Goal: Task Accomplishment & Management: Manage account settings

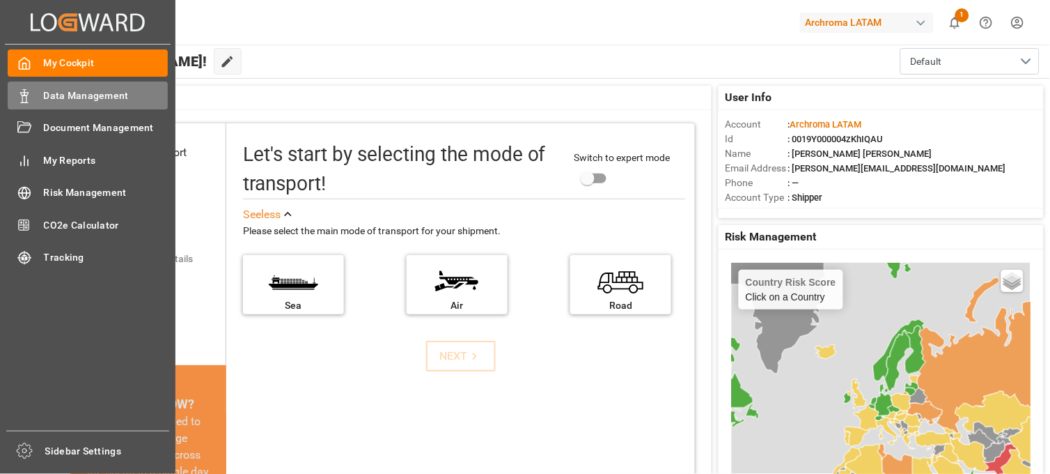
click at [86, 93] on span "Data Management" at bounding box center [106, 95] width 125 height 15
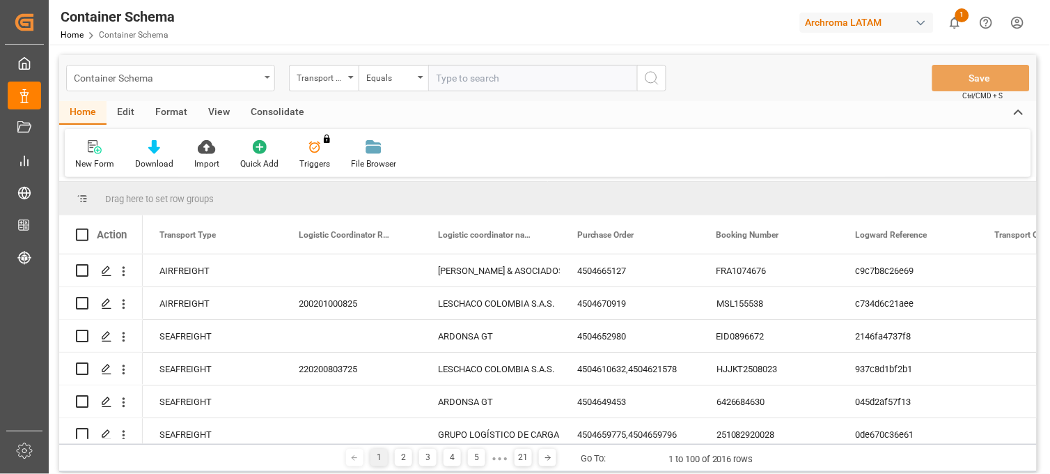
click at [253, 75] on div "Container Schema" at bounding box center [167, 76] width 186 height 17
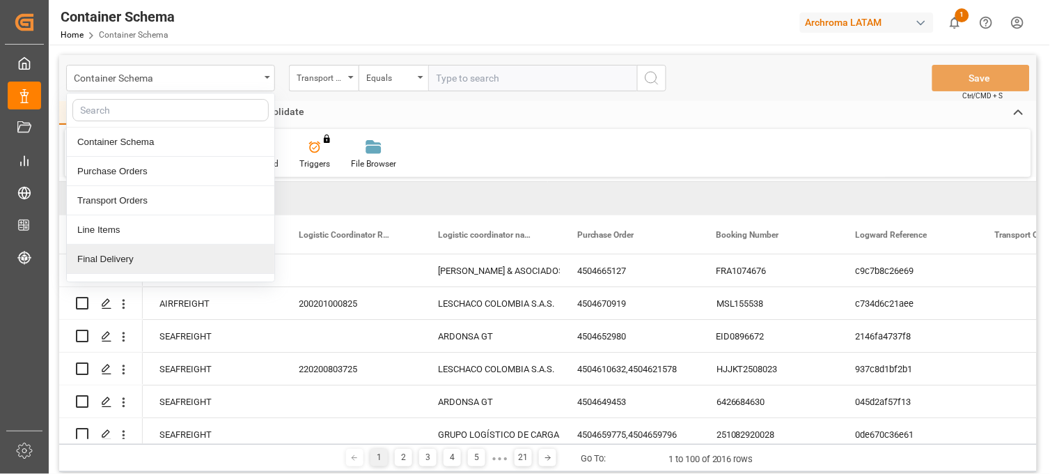
click at [159, 260] on div "Final Delivery" at bounding box center [171, 258] width 208 height 29
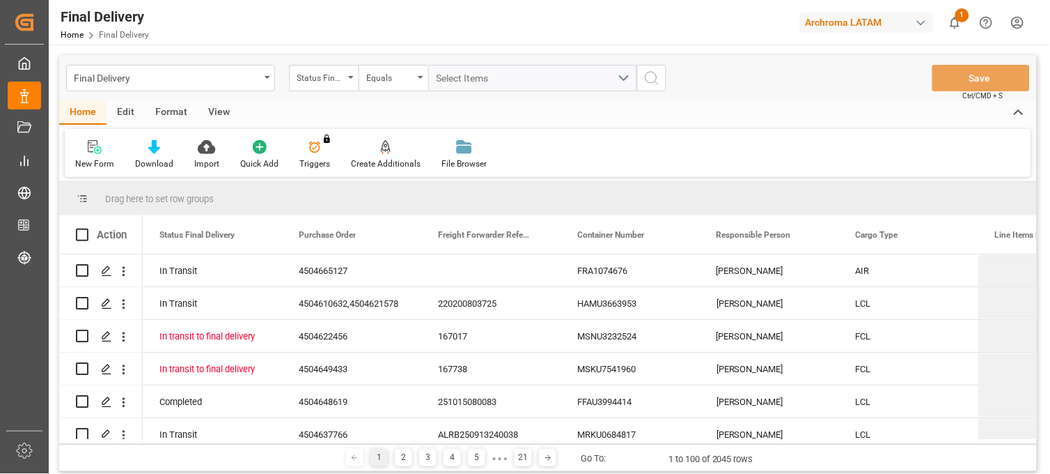
click at [192, 23] on div "Final Delivery Home Final Delivery Archroma LATAM 1 Notifications Only show unr…" at bounding box center [544, 22] width 1011 height 45
click at [334, 78] on div "Status Final Delivery" at bounding box center [320, 76] width 47 height 16
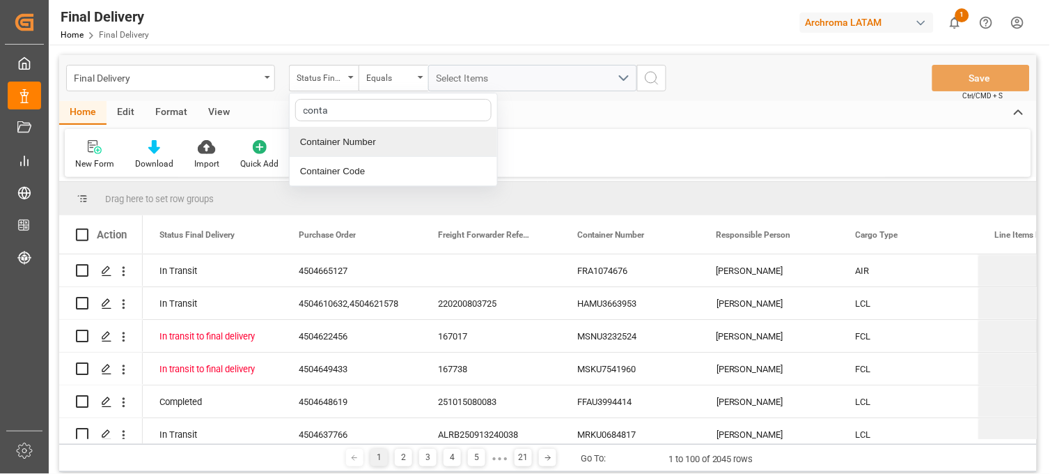
type input "contai"
click at [393, 140] on div "Container Number" at bounding box center [394, 141] width 208 height 29
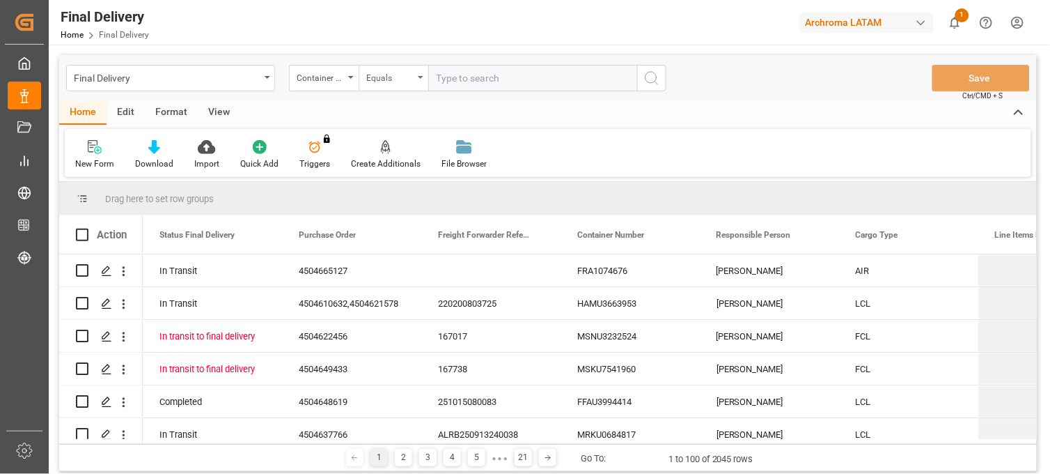
click at [394, 79] on div "Equals" at bounding box center [389, 76] width 47 height 16
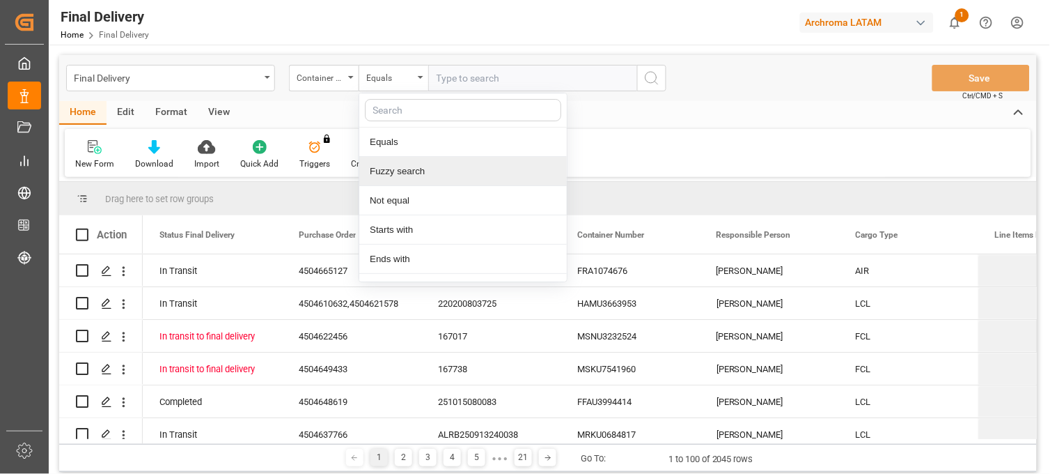
click at [398, 174] on div "Fuzzy search" at bounding box center [463, 171] width 208 height 29
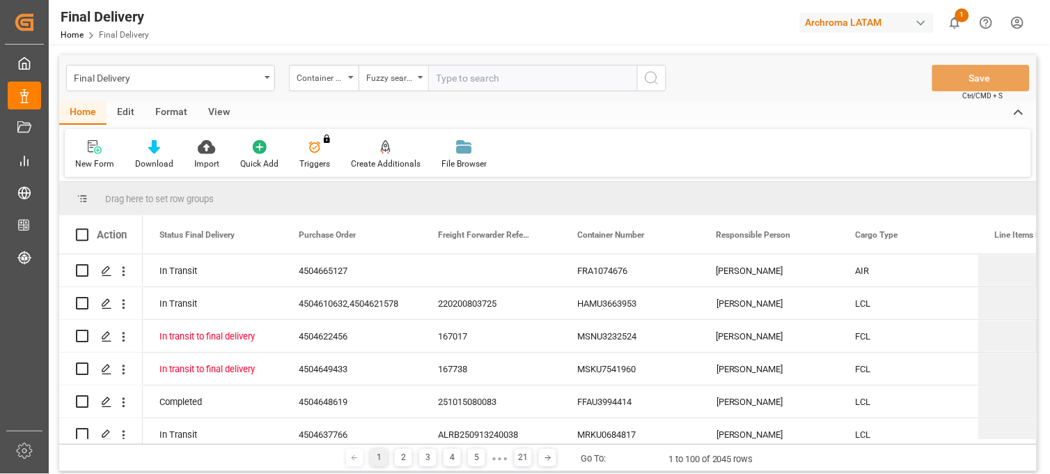
paste input "TIFU3756079"
type input "TIFU3756079"
click at [644, 82] on icon "search button" at bounding box center [651, 78] width 17 height 17
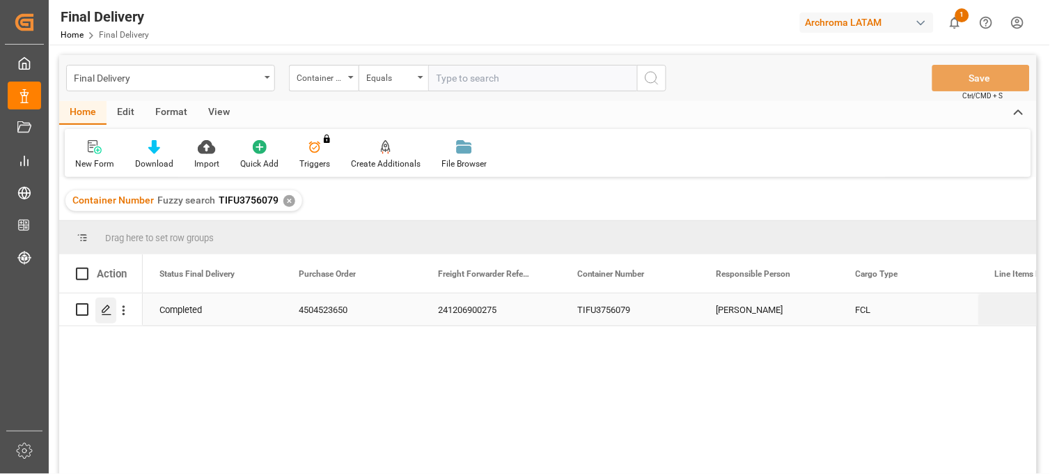
click at [109, 310] on icon "Press SPACE to select this row." at bounding box center [106, 309] width 11 height 11
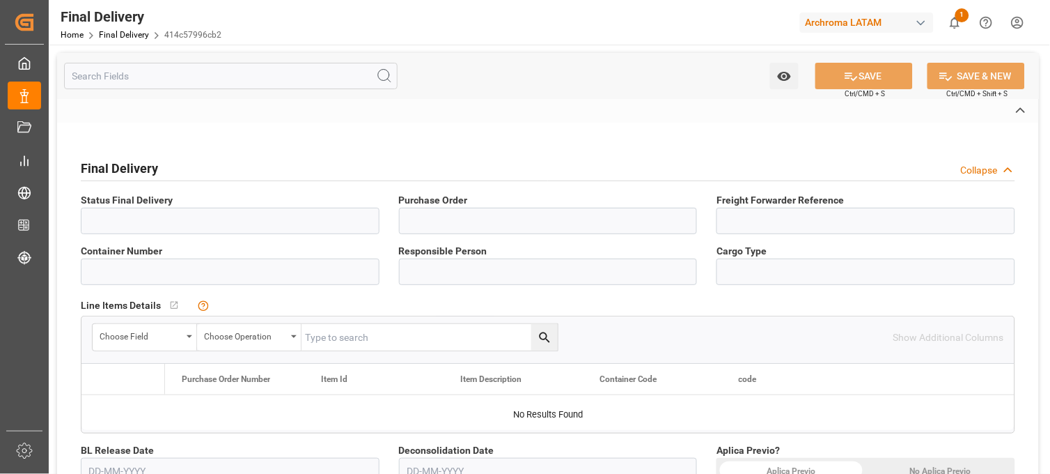
type input "Completed"
type input "4504523650"
type input "241206900275"
type input "TIFU3756079"
type input "[PERSON_NAME]"
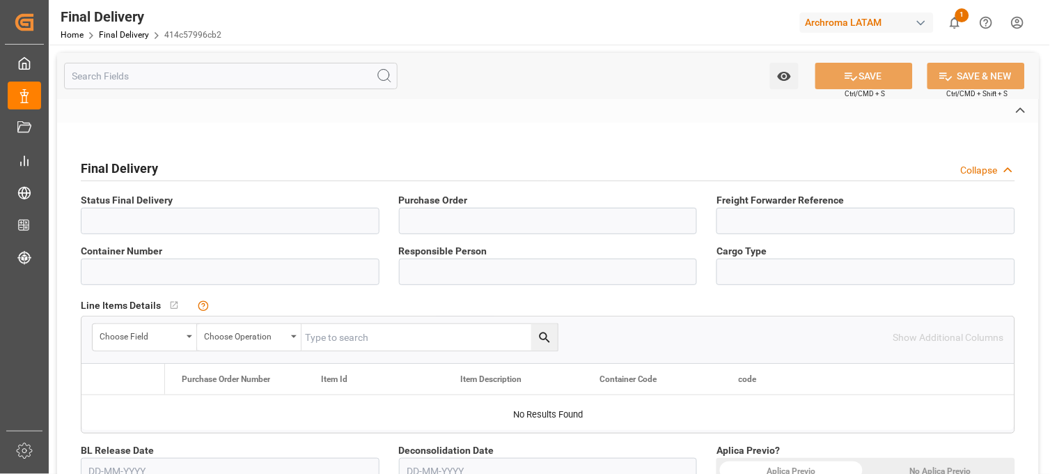
type input "FCL"
type input "VERDE"
type textarea "24 16 3108 4005182"
type input "ARCHROMA [GEOGRAPHIC_DATA] S DE RL DE CV ([GEOGRAPHIC_DATA][PERSON_NAME])"
type input "[PERSON_NAME]"
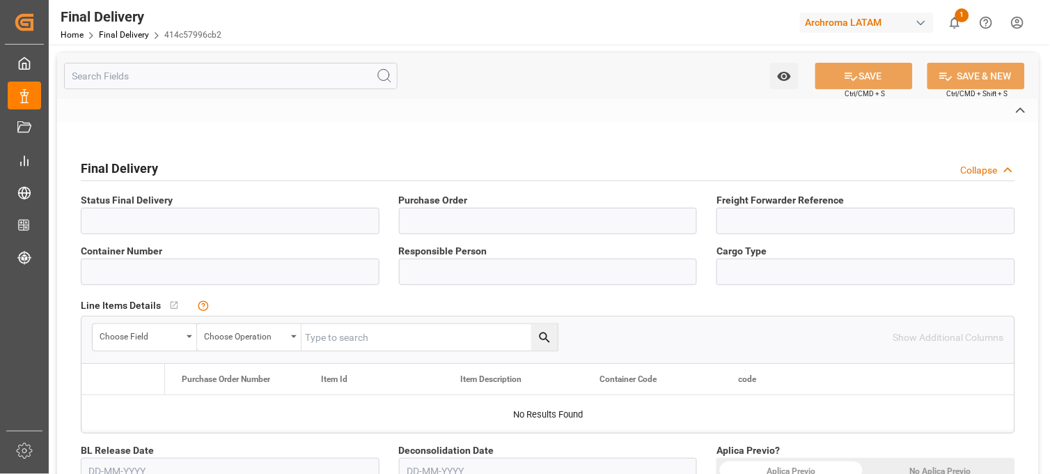
type input "SENCILLO"
type input "T. VIKINGO"
type textarea "[PERSON_NAME]"
type input "23BE7A"
type input "PLANTA"
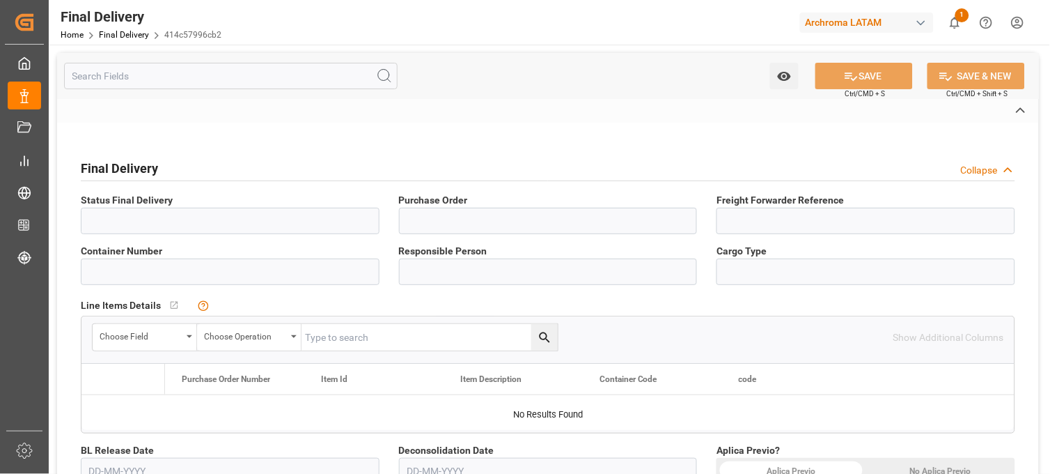
type input "414c57996cb2"
type input "PT"
type input "ab70d0bb9f9c"
type input "Maersk"
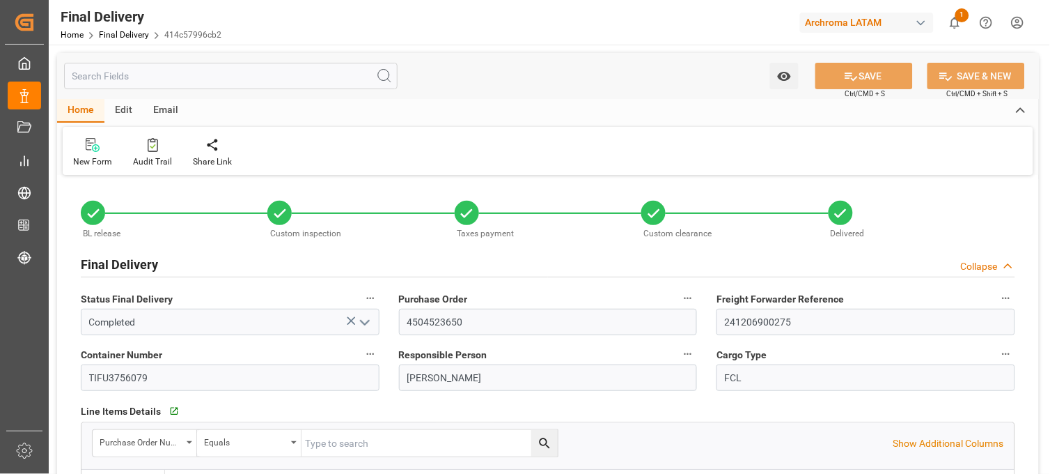
type input "10"
type input "-1"
type input "[DATE]"
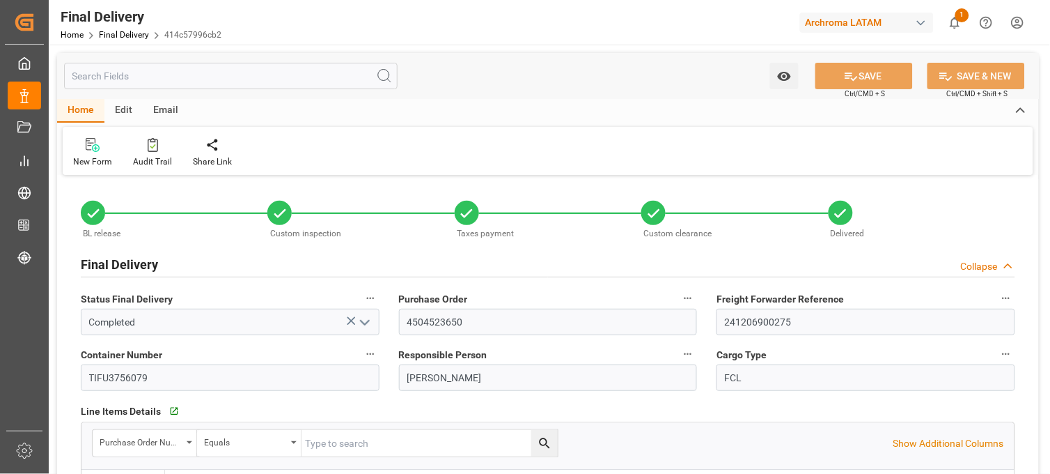
type input "[DATE]"
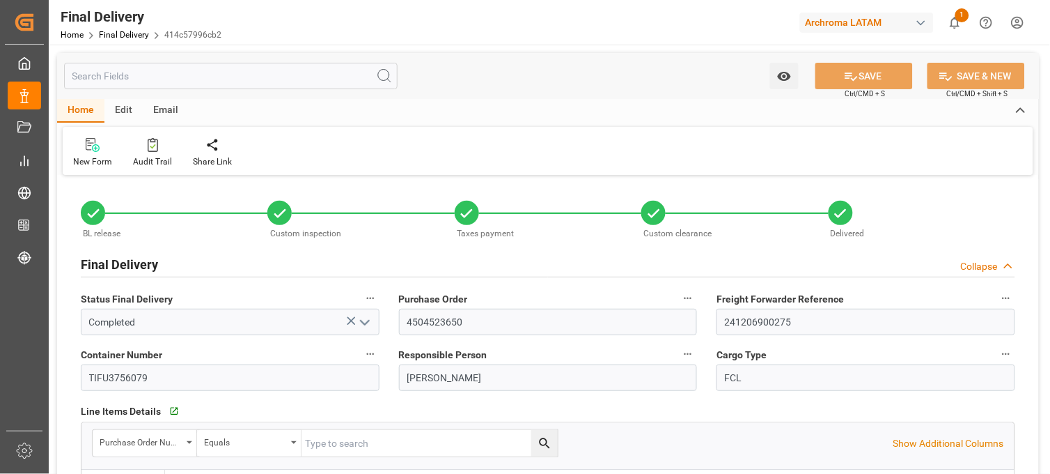
type input "[DATE]"
type input "[DATE] 12:30"
type input "[DATE] 19:45"
type input "[DATE]"
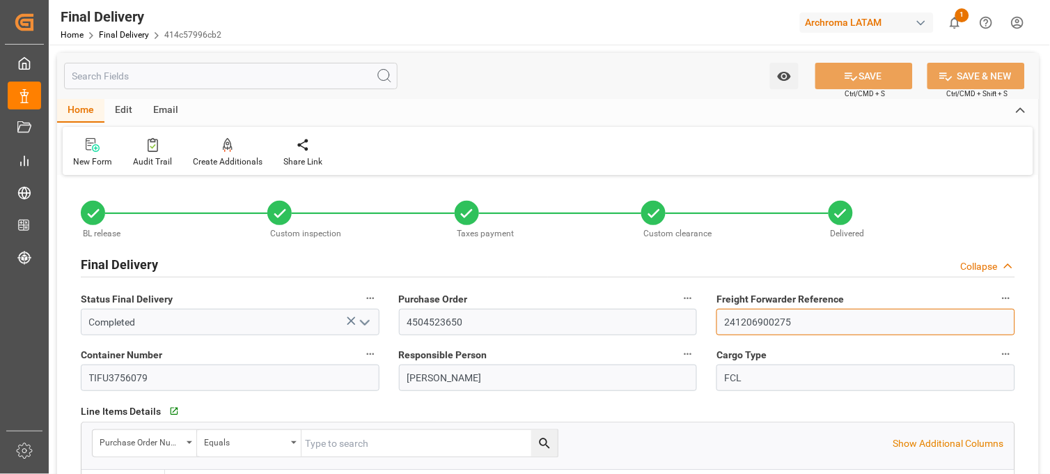
click at [772, 329] on input "241206900275" at bounding box center [866, 321] width 299 height 26
click at [194, 230] on div "BL release" at bounding box center [174, 232] width 187 height 15
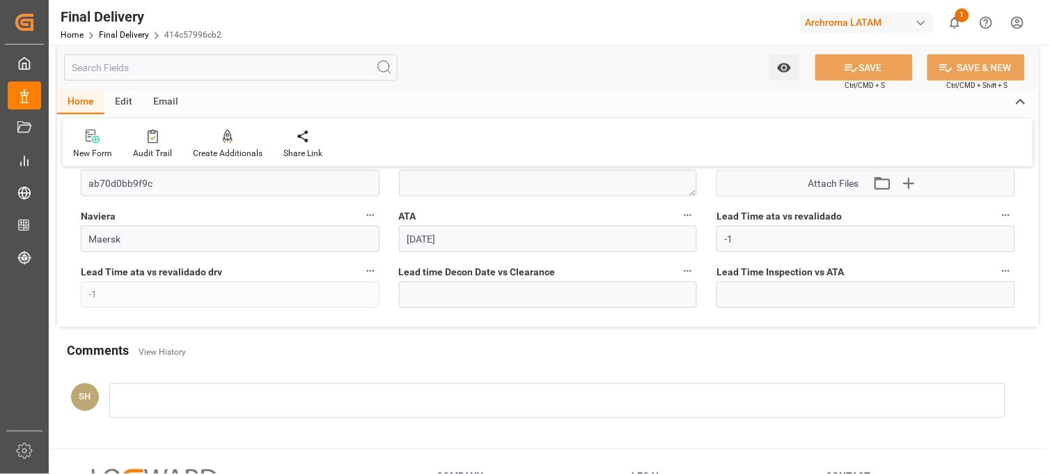
scroll to position [1547, 0]
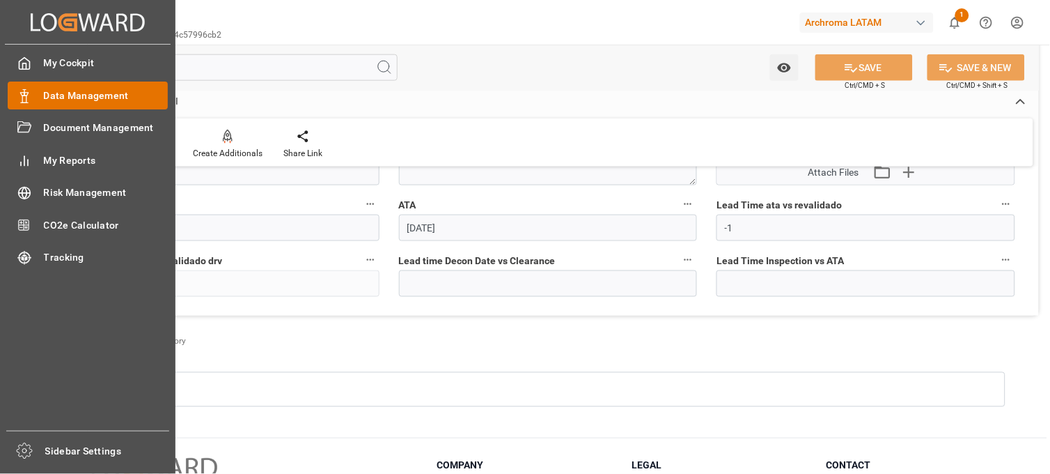
click at [84, 93] on span "Data Management" at bounding box center [106, 95] width 125 height 15
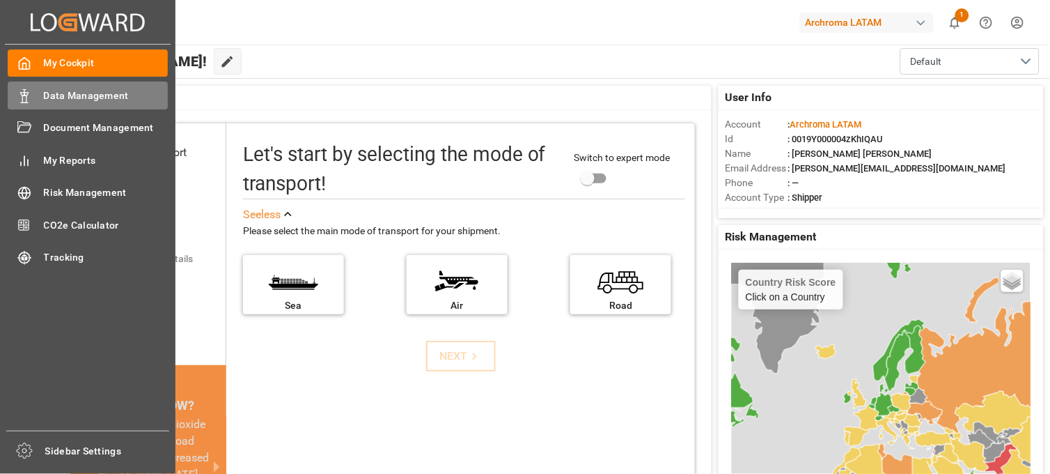
click at [80, 96] on span "Data Management" at bounding box center [106, 95] width 125 height 15
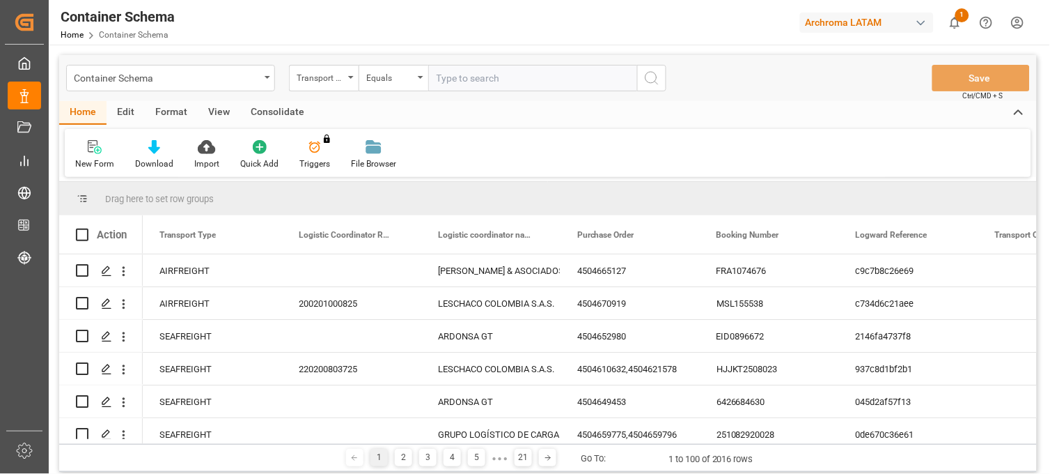
click at [258, 79] on div "Container Schema" at bounding box center [167, 76] width 186 height 17
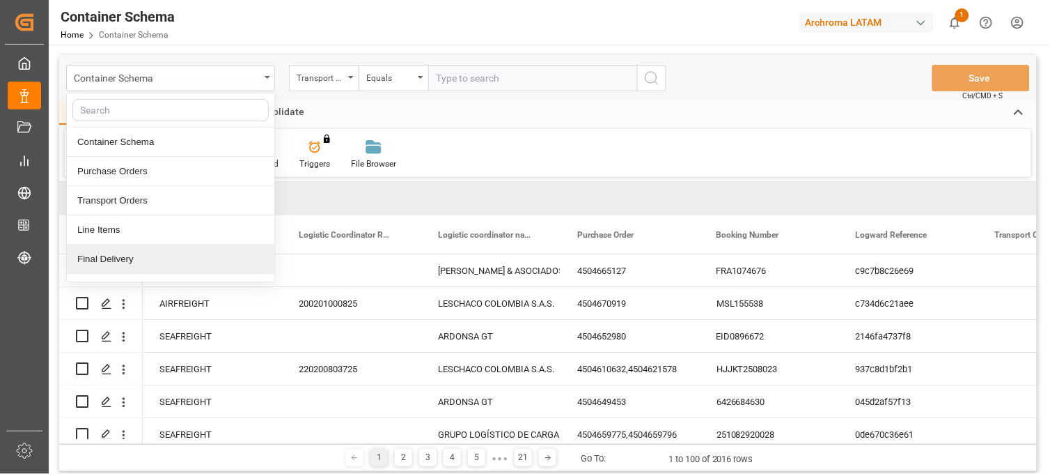
click at [163, 265] on div "Final Delivery" at bounding box center [171, 258] width 208 height 29
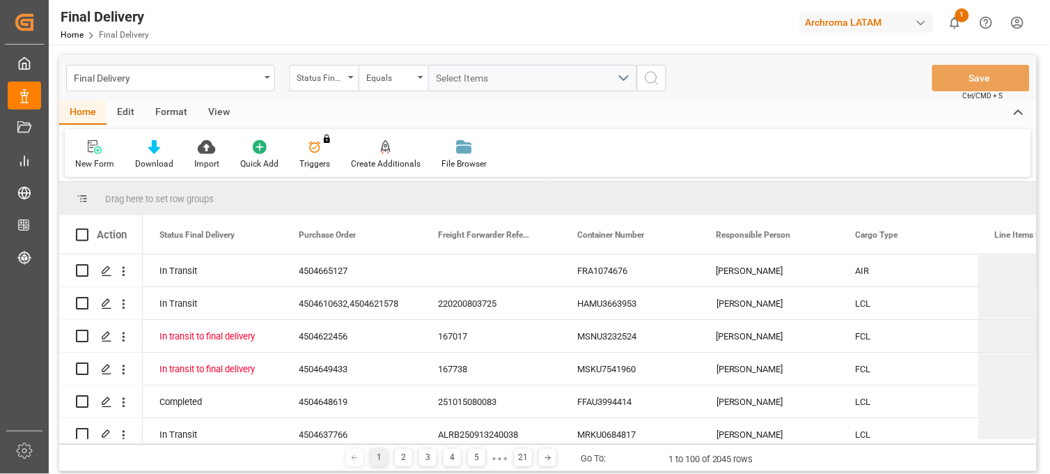
click at [338, 80] on div "Status Final Delivery" at bounding box center [320, 76] width 47 height 16
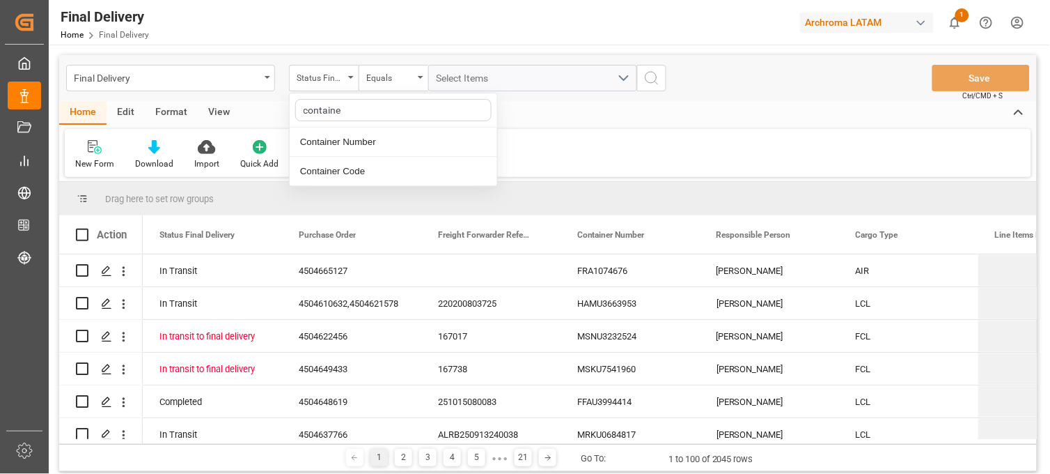
type input "container"
click at [393, 141] on div "Container Number" at bounding box center [394, 141] width 208 height 29
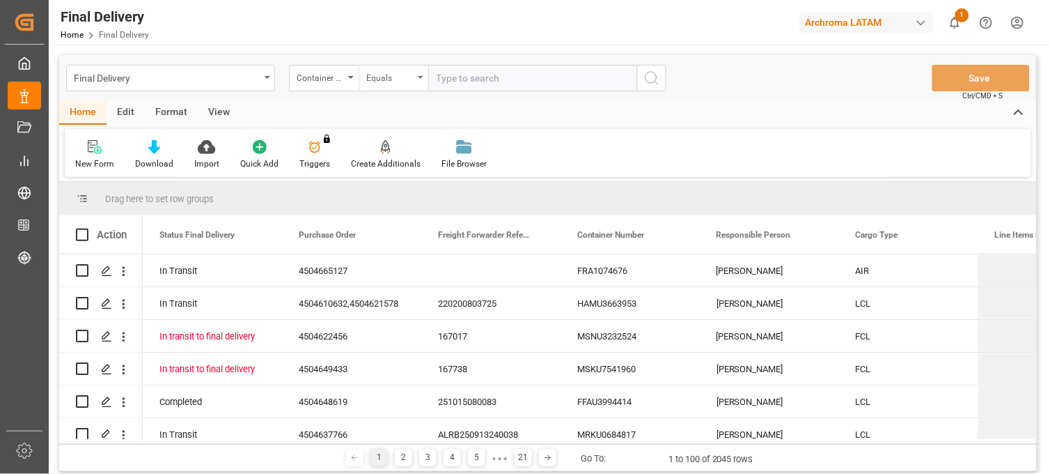
click at [393, 75] on div "Equals" at bounding box center [389, 76] width 47 height 16
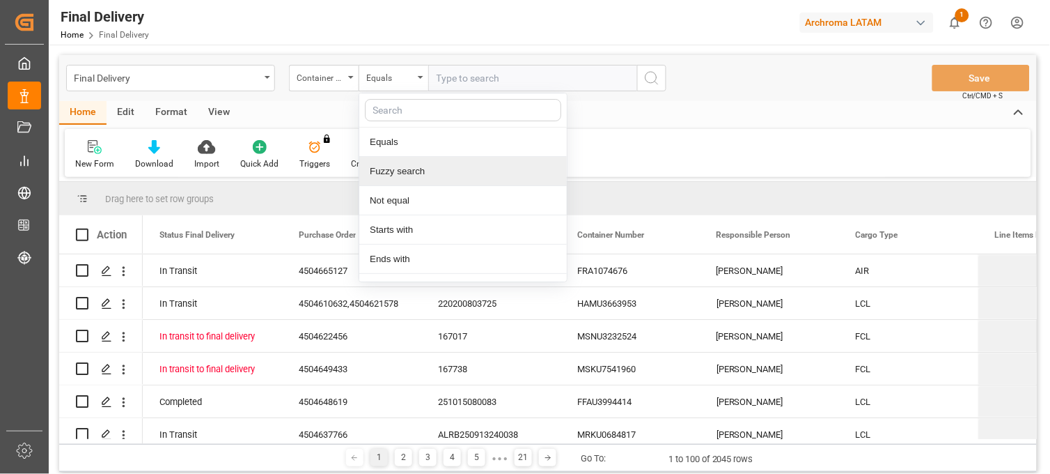
click at [412, 175] on div "Fuzzy search" at bounding box center [463, 171] width 208 height 29
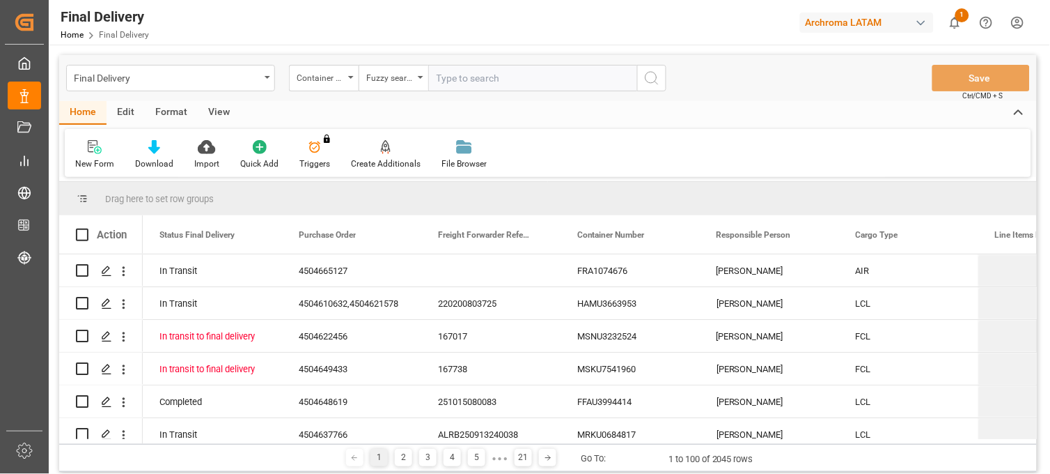
paste input "SEGU8163343"
type input "SEGU8163343"
click at [645, 75] on icon "search button" at bounding box center [651, 78] width 17 height 17
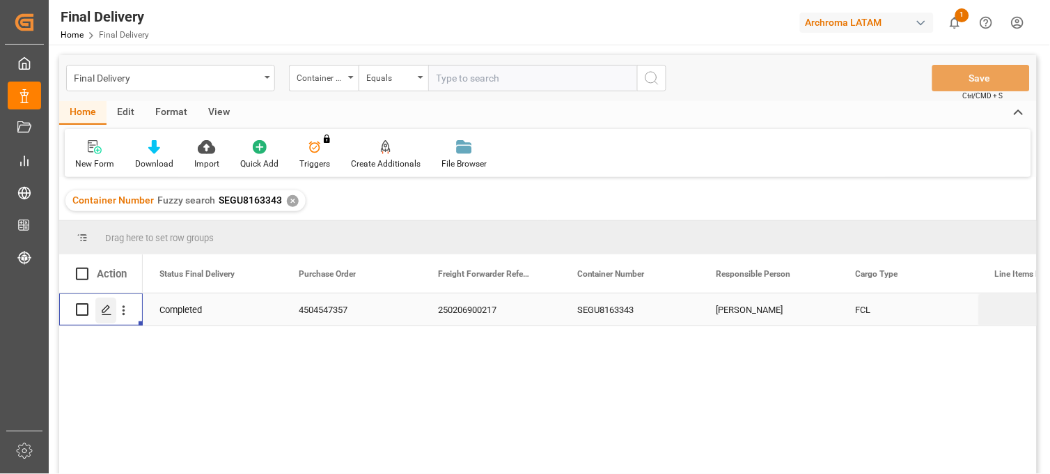
click at [109, 310] on icon "Press SPACE to select this row." at bounding box center [106, 309] width 11 height 11
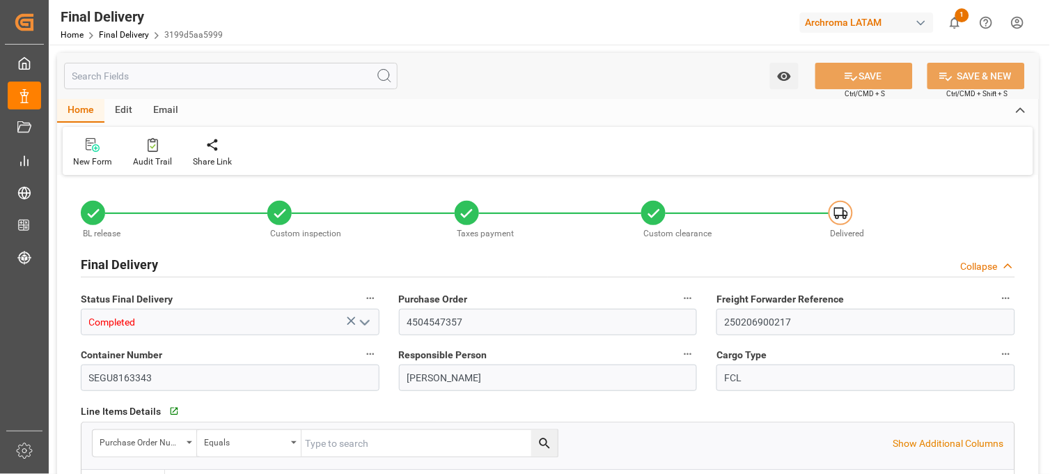
type input "10"
type input "-3"
type input "31-01-2025"
type input "07-02-2025"
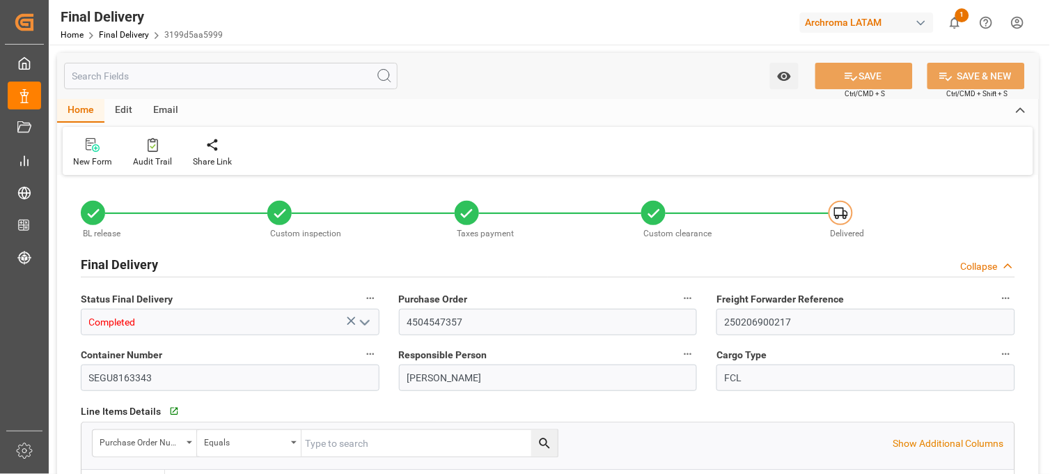
type input "05-02-2025"
type input "07-02-2025"
type input "06-05-2025"
type input "07-02-2025"
type input "[DATE]"
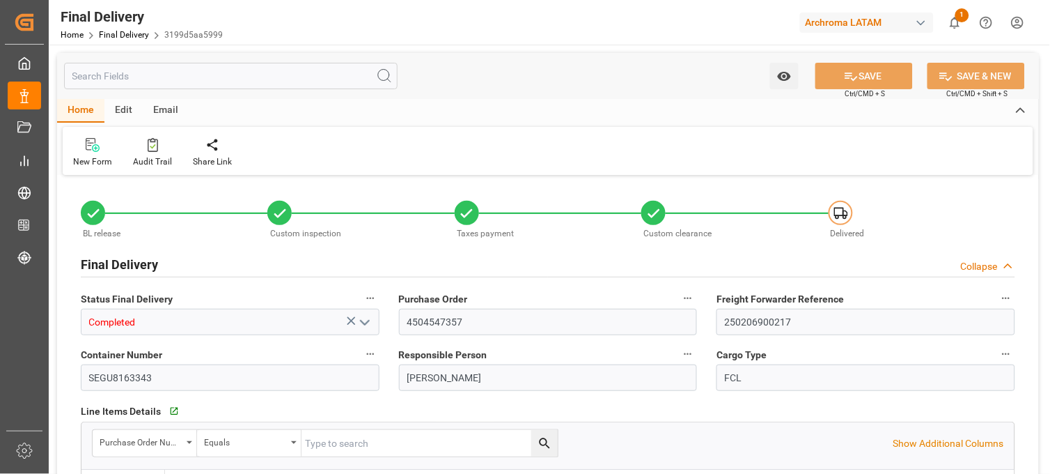
type input "03-02-2025"
click at [783, 318] on input "250206900217" at bounding box center [866, 321] width 299 height 26
drag, startPoint x: 778, startPoint y: 318, endPoint x: 656, endPoint y: 320, distance: 121.9
click at [128, 32] on link "Final Delivery" at bounding box center [124, 35] width 50 height 10
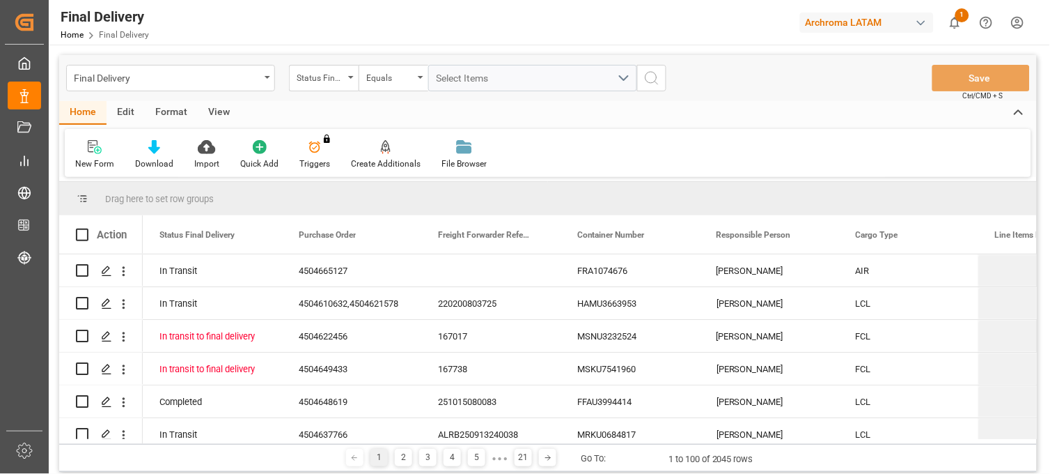
click at [344, 79] on div "Status Final Delivery" at bounding box center [324, 78] width 70 height 26
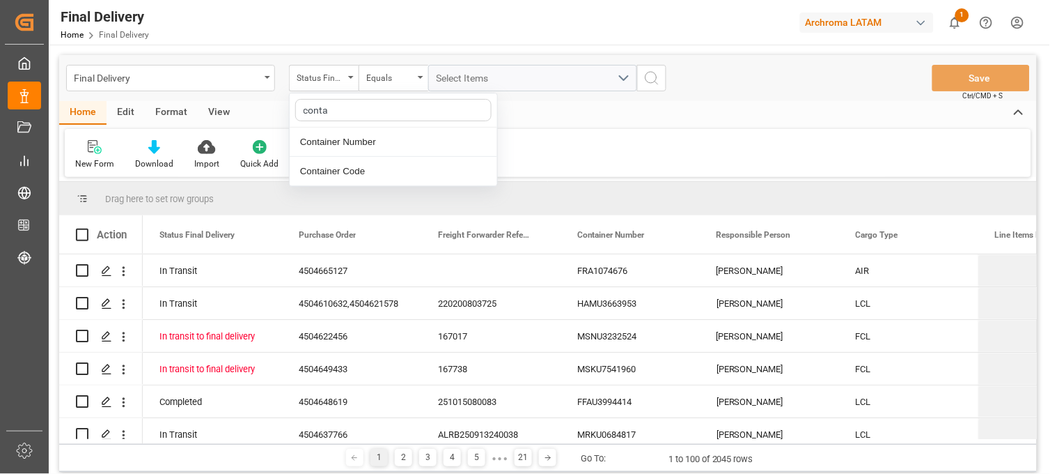
type input "contai"
click at [386, 136] on div "Container Number" at bounding box center [394, 141] width 208 height 29
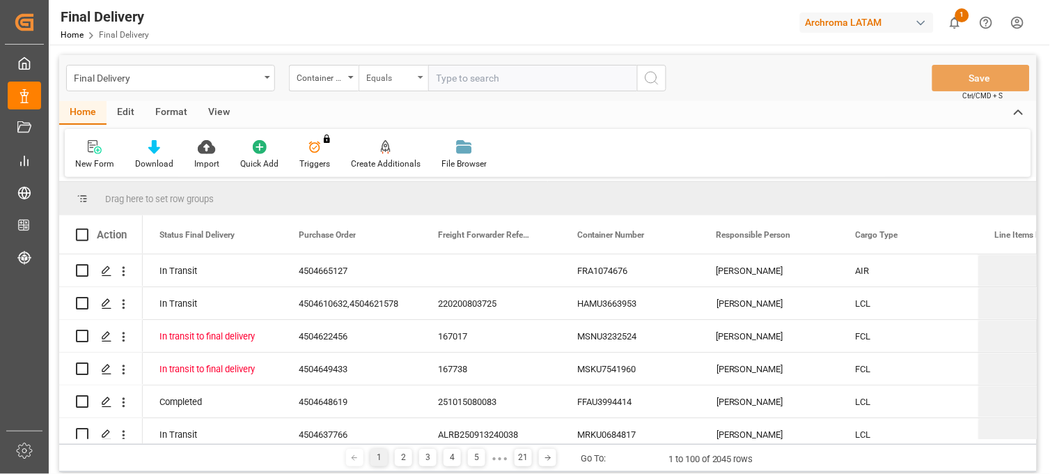
click at [396, 78] on div "Equals" at bounding box center [389, 76] width 47 height 16
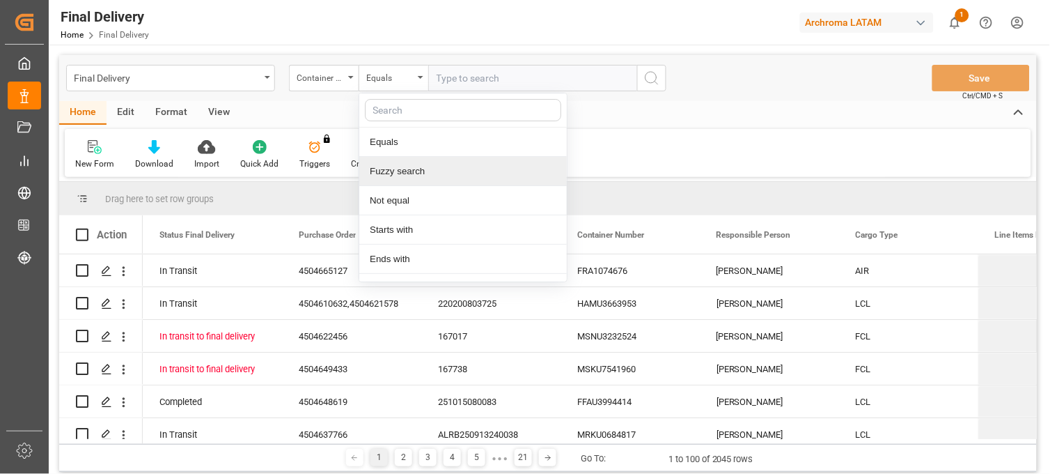
click at [409, 171] on div "Fuzzy search" at bounding box center [463, 171] width 208 height 29
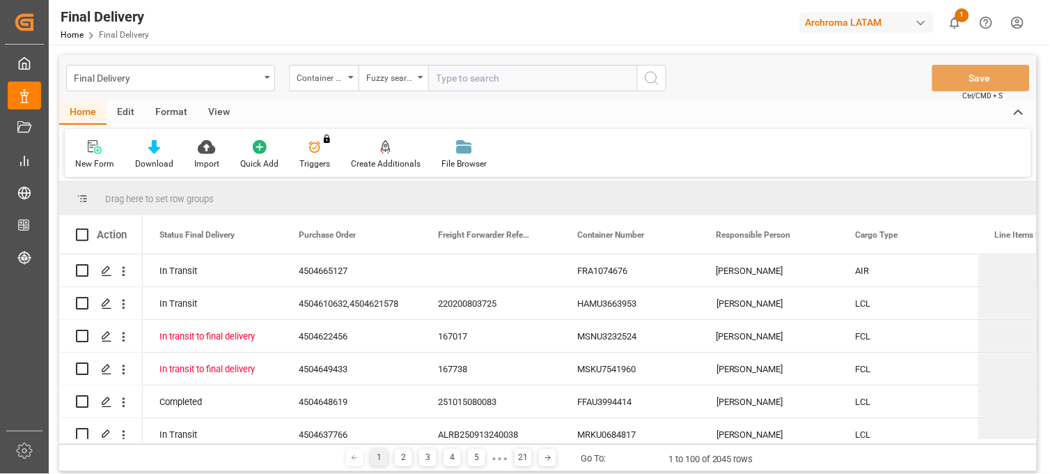
paste input "SLZU2552056"
type input "SLZU2552056"
click at [650, 72] on icon "search button" at bounding box center [651, 78] width 17 height 17
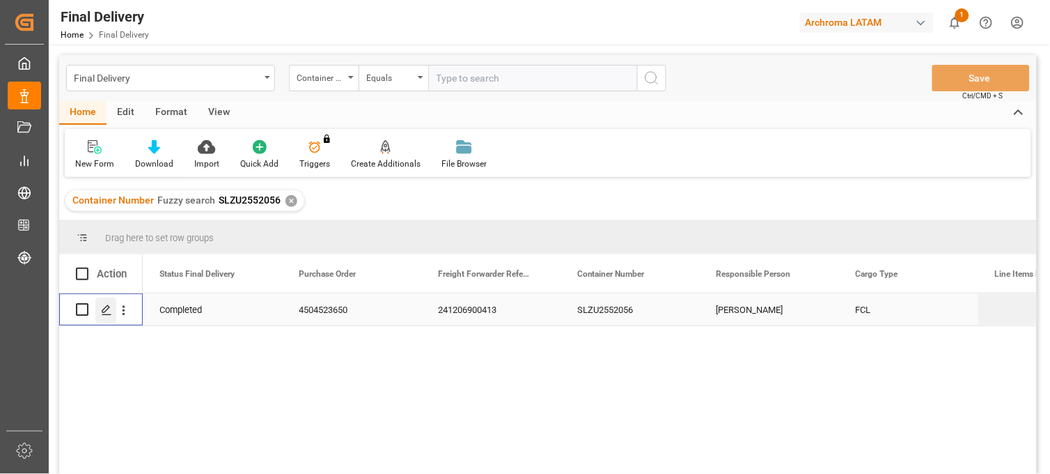
click at [109, 314] on line "Press SPACE to select this row." at bounding box center [106, 314] width 8 height 0
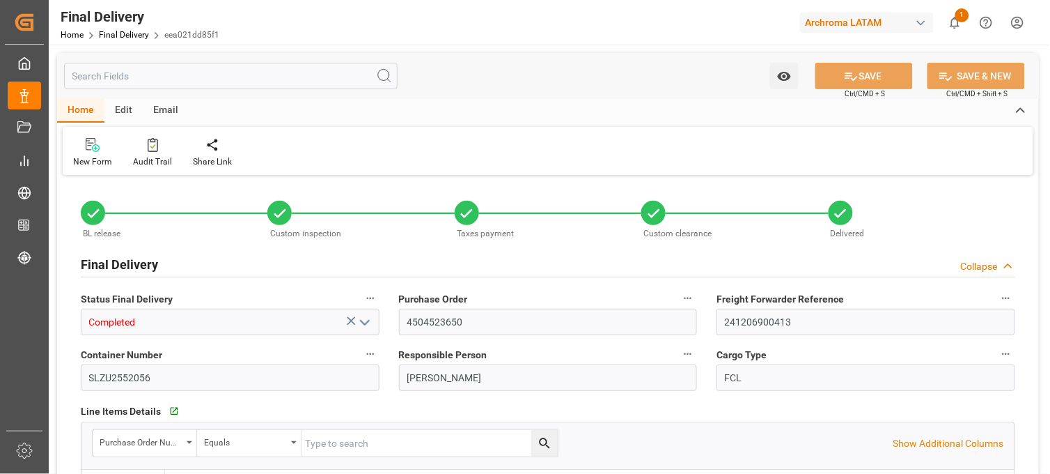
type input "10"
type input "1"
type input "20-12-2024"
type input "26-12-2024"
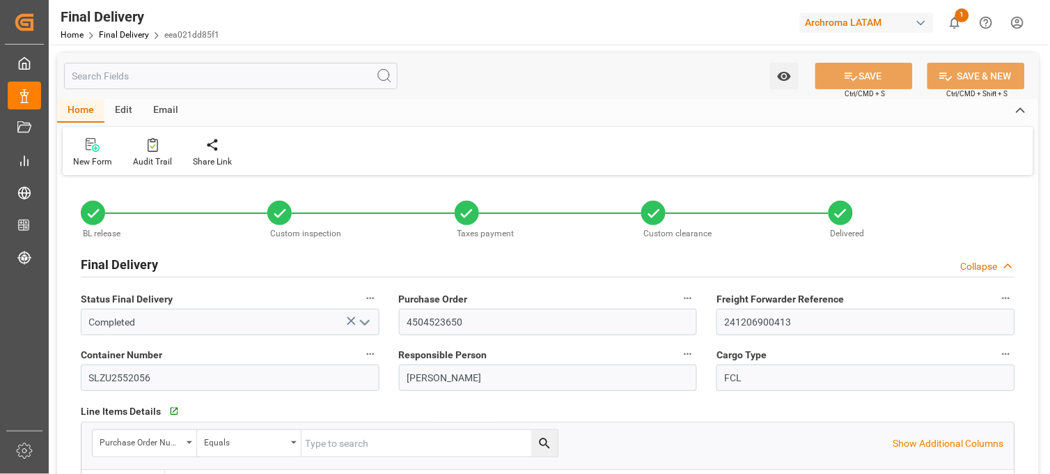
type input "23-12-2024"
type input "26-12-2024"
type input "13-01-2025"
type input "08-03-2025"
type input "26-12-2024"
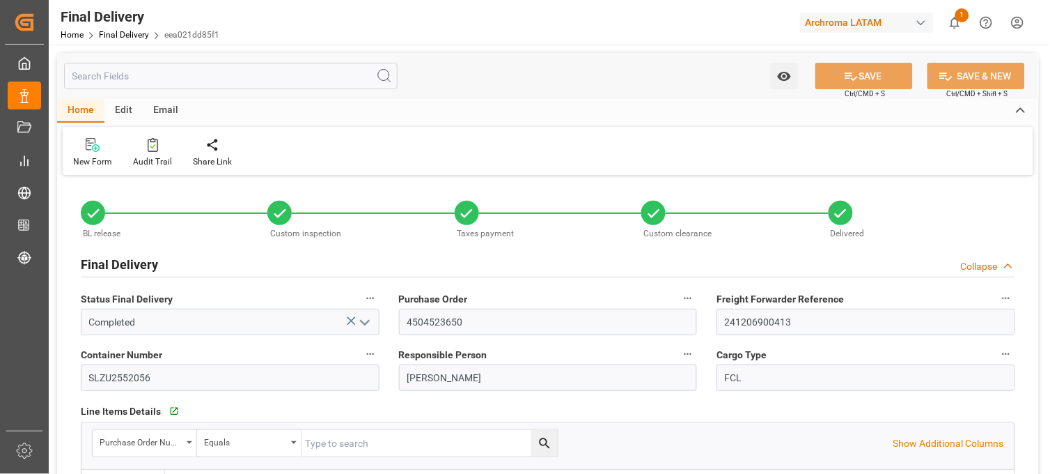
type input "20-02-2025"
type input "04-03-2025 00:00"
type input "19-12-2024"
click at [809, 318] on input "241206900413" at bounding box center [866, 321] width 299 height 26
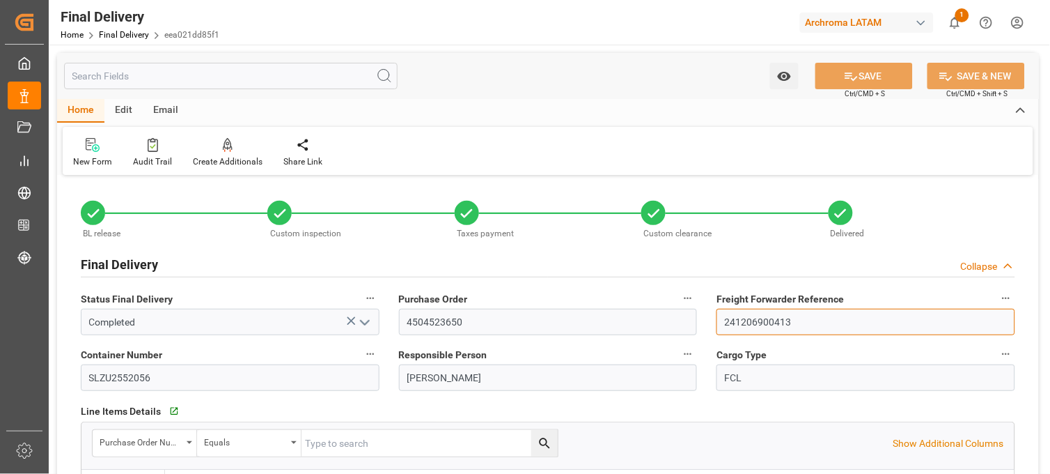
drag, startPoint x: 815, startPoint y: 319, endPoint x: 653, endPoint y: 320, distance: 162.3
click at [211, 255] on div "Final Delivery Collapse" at bounding box center [548, 263] width 935 height 26
